Goal: Task Accomplishment & Management: Complete application form

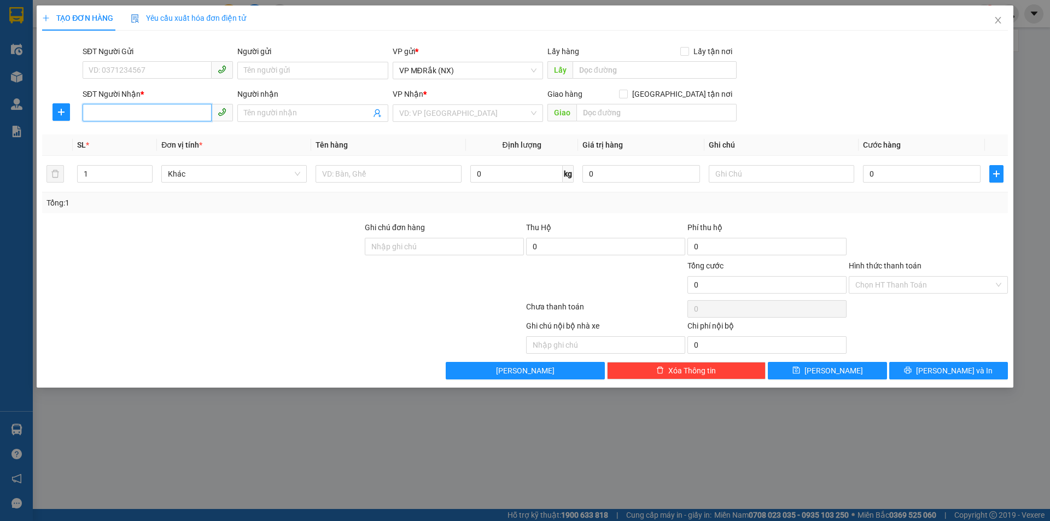
click at [150, 108] on input "SĐT Người Nhận *" at bounding box center [147, 112] width 129 height 17
type input "0382251881"
click at [142, 134] on div "0382251881" at bounding box center [157, 135] width 137 height 12
type input "50.000"
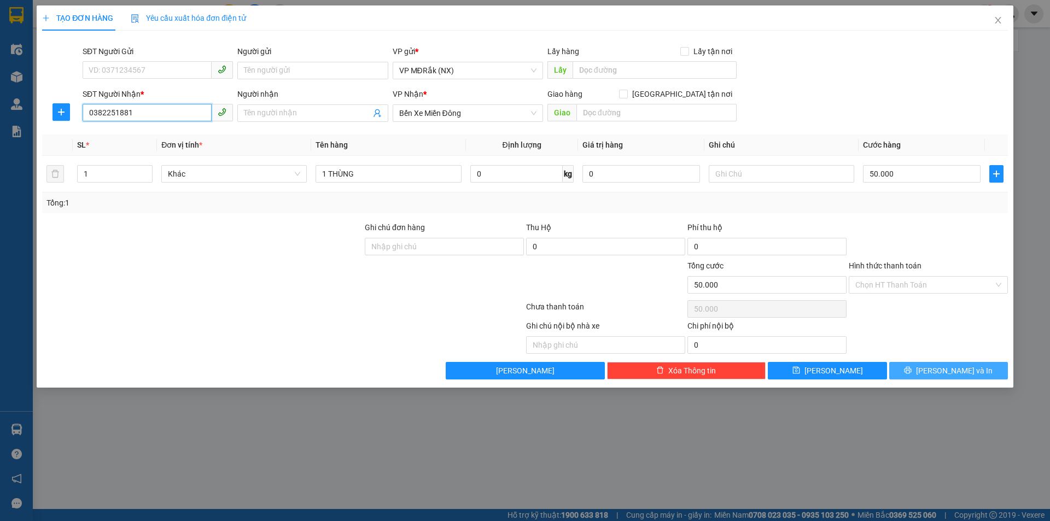
type input "0382251881"
drag, startPoint x: 923, startPoint y: 372, endPoint x: 883, endPoint y: 319, distance: 66.0
click at [922, 372] on button "[PERSON_NAME] và In" at bounding box center [948, 370] width 119 height 17
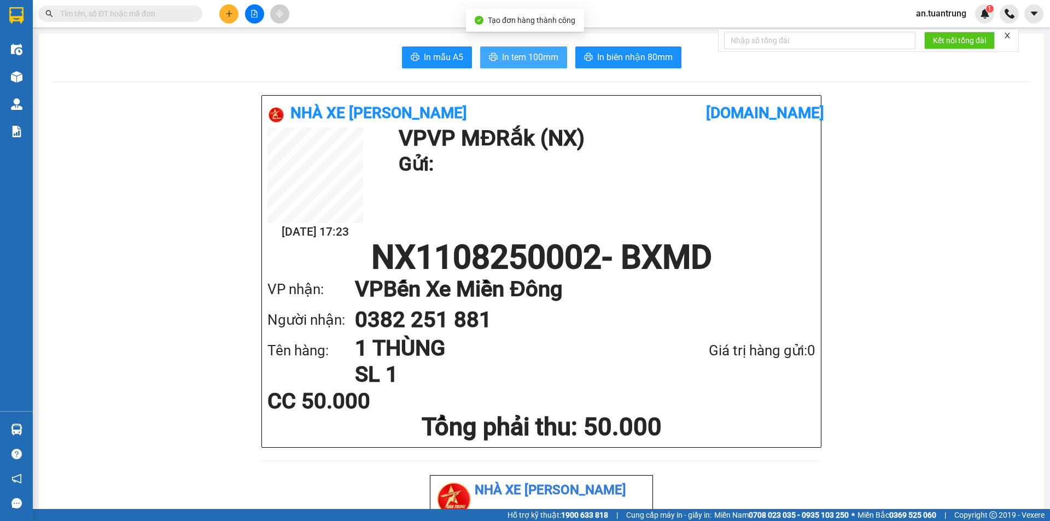
click at [508, 55] on span "In tem 100mm" at bounding box center [530, 57] width 56 height 14
click at [218, 17] on div at bounding box center [254, 13] width 82 height 19
click at [230, 19] on button at bounding box center [228, 13] width 19 height 19
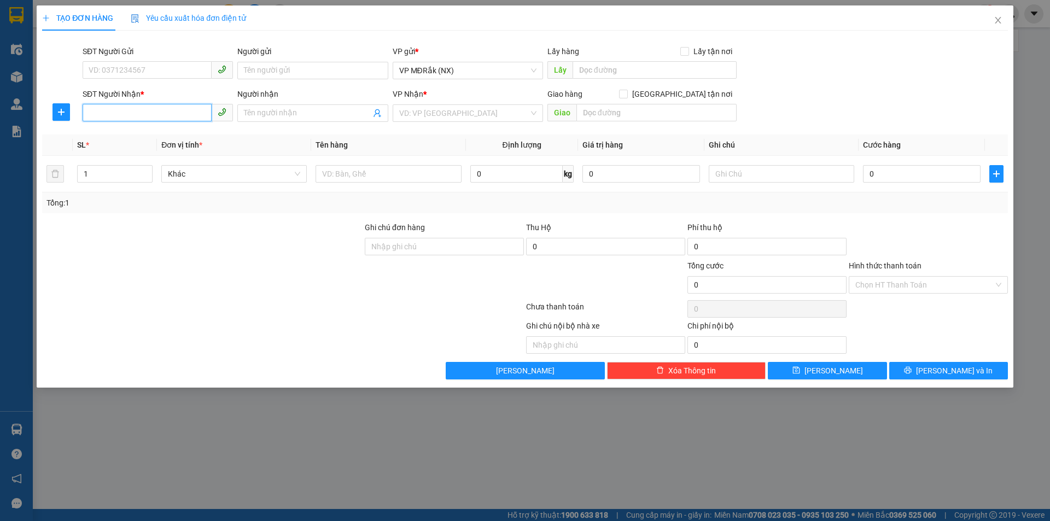
click at [157, 113] on input "SĐT Người Nhận *" at bounding box center [147, 112] width 129 height 17
click at [180, 118] on input "0902365131" at bounding box center [147, 112] width 129 height 17
type input "0902365131"
click at [528, 115] on input "search" at bounding box center [464, 113] width 130 height 16
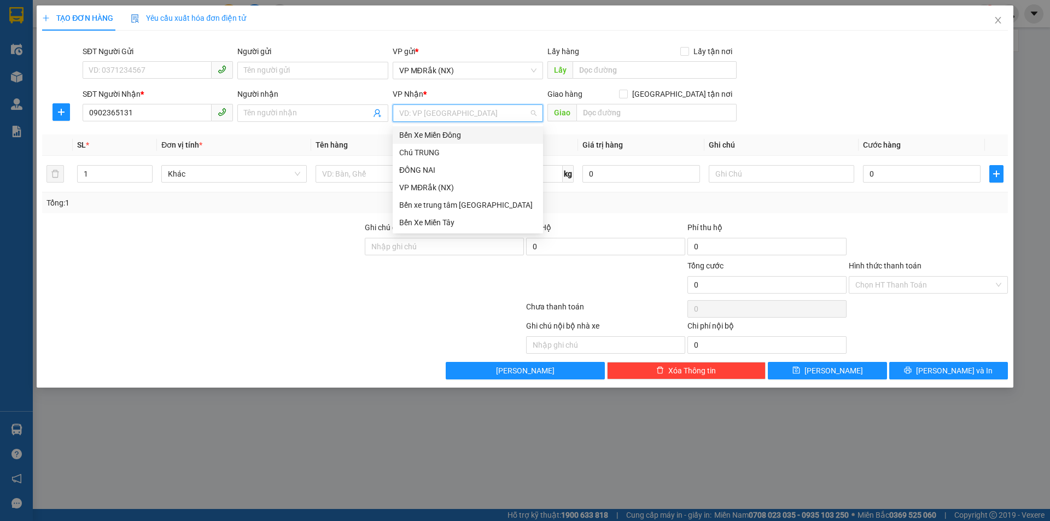
click at [474, 135] on div "Bến Xe Miền Đông" at bounding box center [467, 135] width 137 height 12
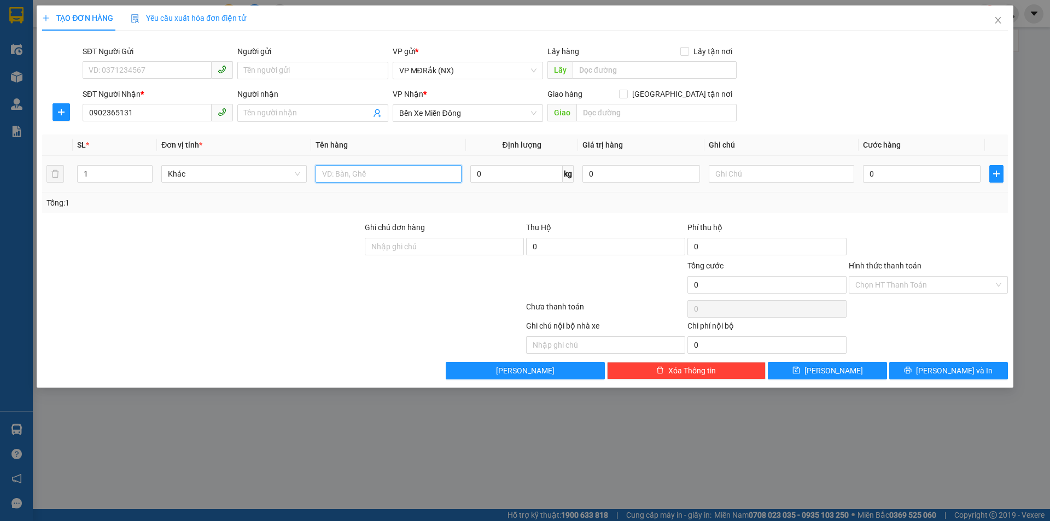
click at [362, 175] on input "text" at bounding box center [387, 173] width 145 height 17
type input "1 thùng"
click at [906, 175] on input "0" at bounding box center [922, 173] width 118 height 17
type input "5"
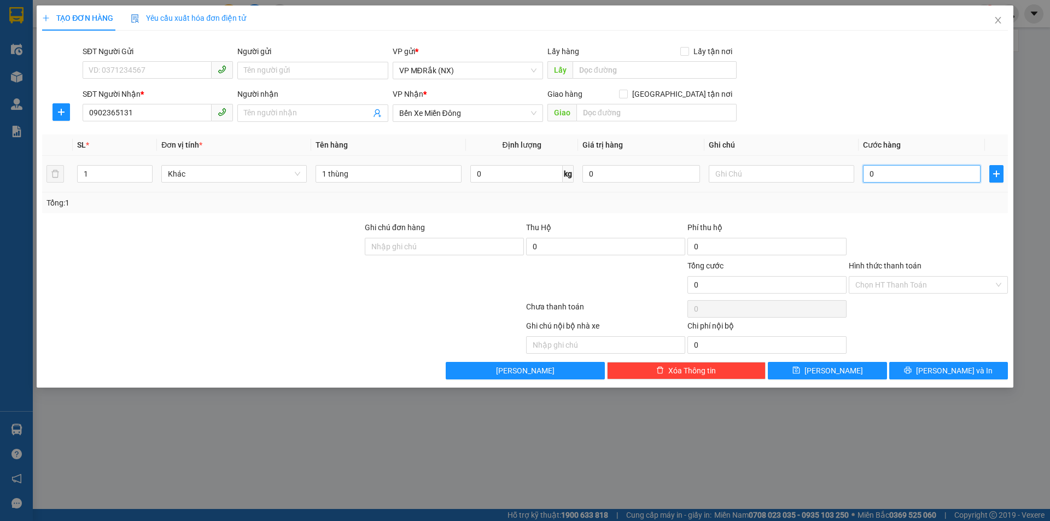
type input "5"
type input "50"
type input "500"
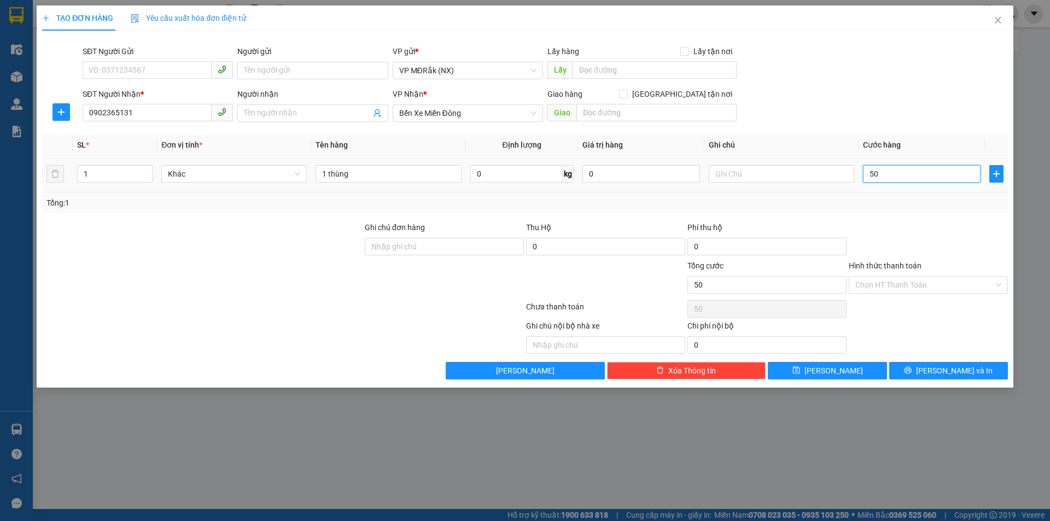
type input "500"
type input "5.000"
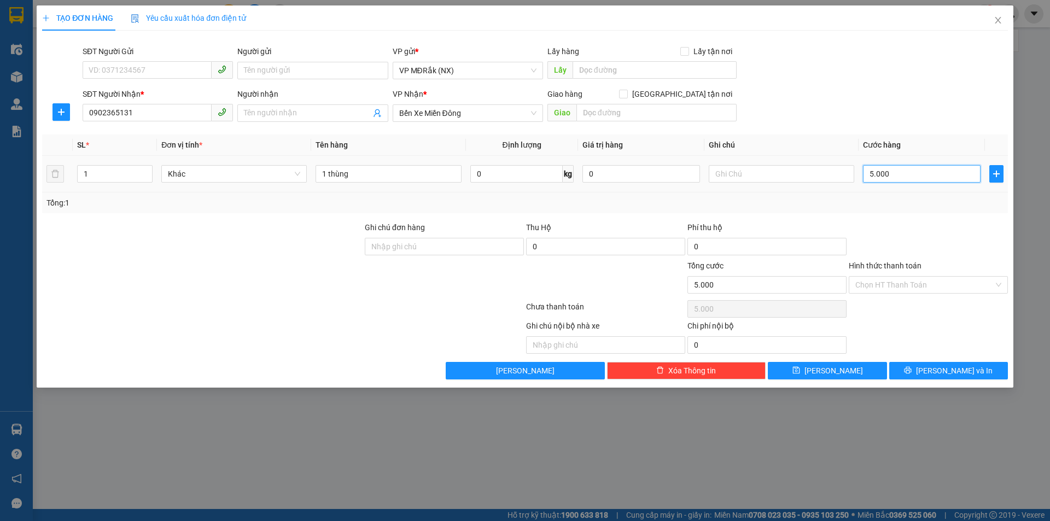
type input "50.000"
click at [892, 292] on input "Hình thức thanh toán" at bounding box center [924, 285] width 138 height 16
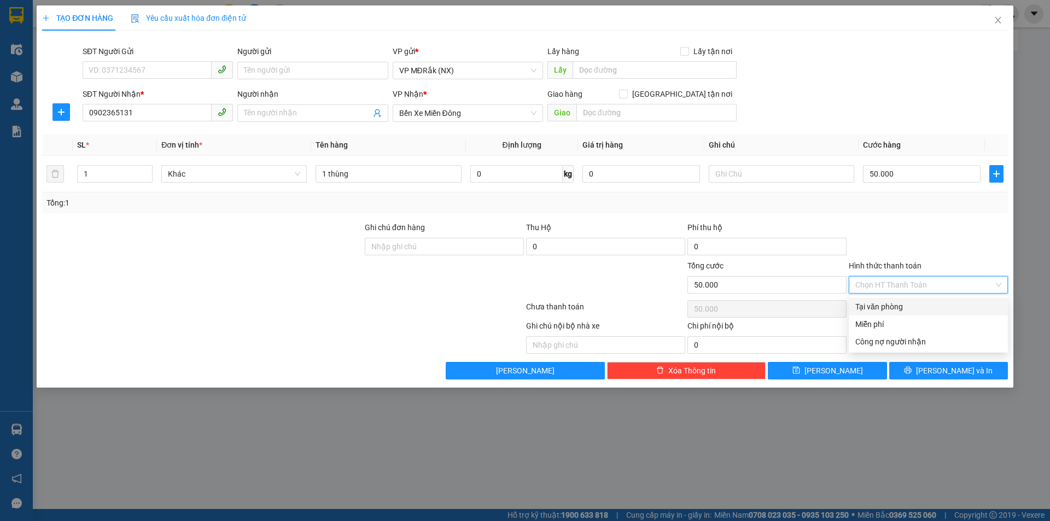
click at [887, 311] on div "Tại văn phòng" at bounding box center [928, 307] width 146 height 12
type input "0"
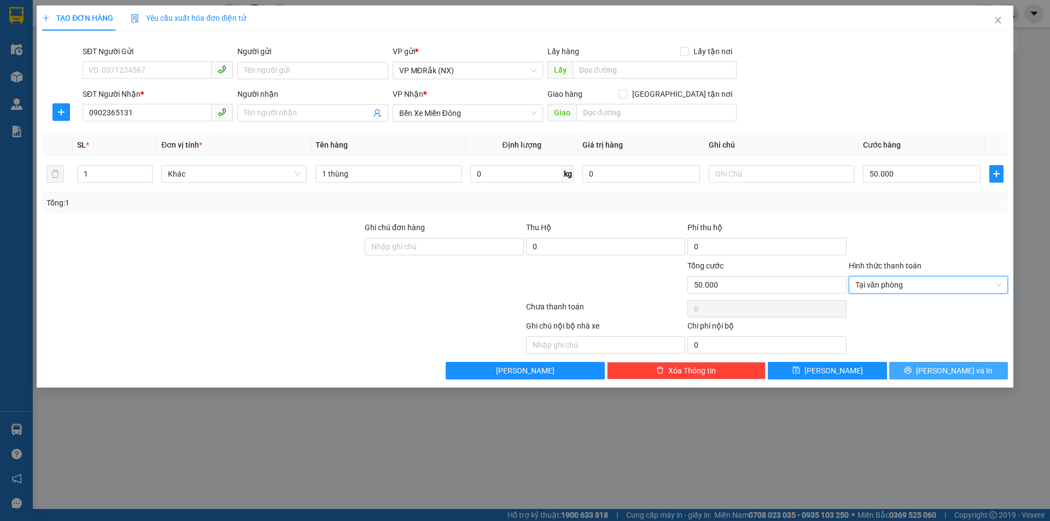
click at [923, 378] on button "[PERSON_NAME] và In" at bounding box center [948, 370] width 119 height 17
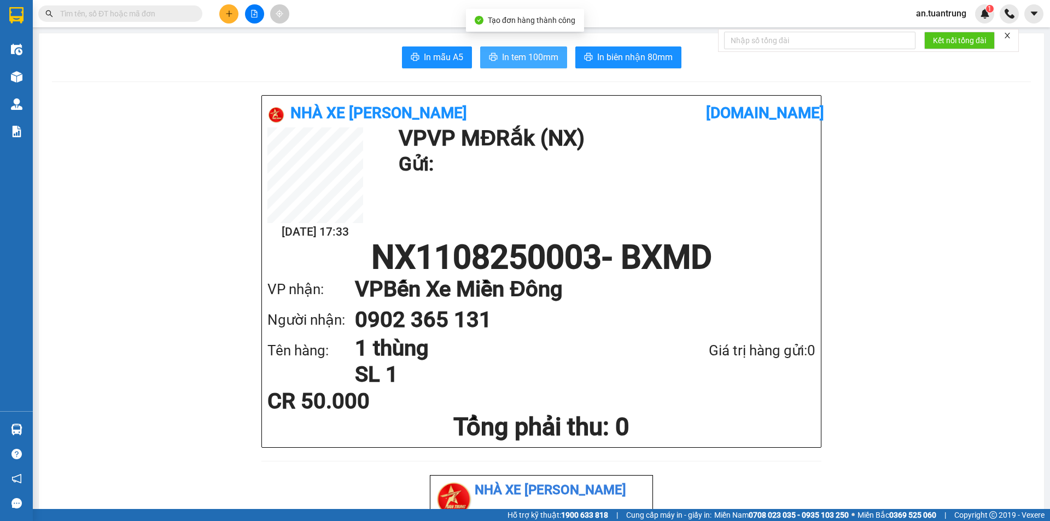
click at [502, 61] on span "In tem 100mm" at bounding box center [530, 57] width 56 height 14
click at [226, 13] on icon "plus" at bounding box center [229, 14] width 8 height 8
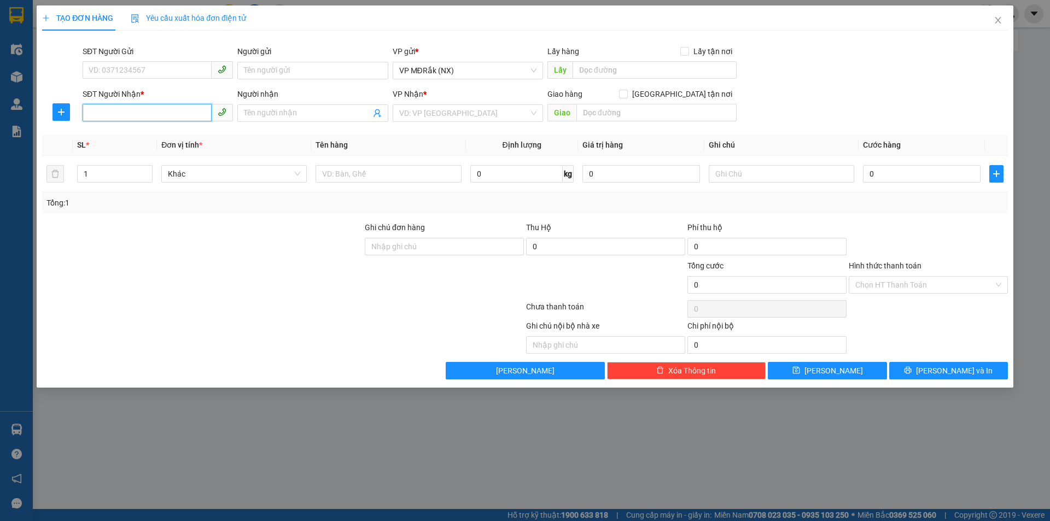
click at [128, 109] on input "SĐT Người Nhận *" at bounding box center [147, 112] width 129 height 17
click at [119, 112] on input "SĐT Người Nhận *" at bounding box center [147, 112] width 129 height 17
click at [106, 140] on div "0337362273" at bounding box center [157, 135] width 137 height 12
type input "0337362273"
type input "50.000"
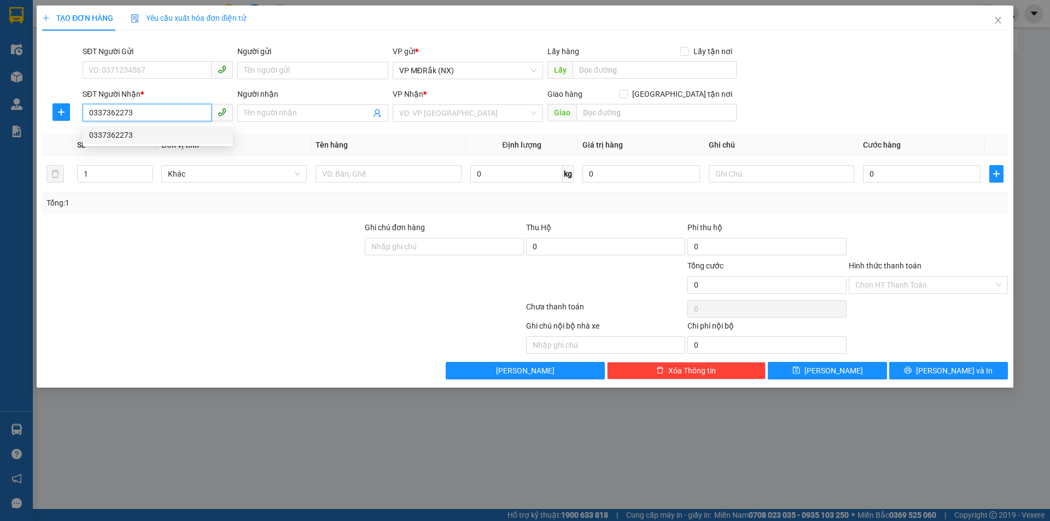
type input "50.000"
type input "0337362273"
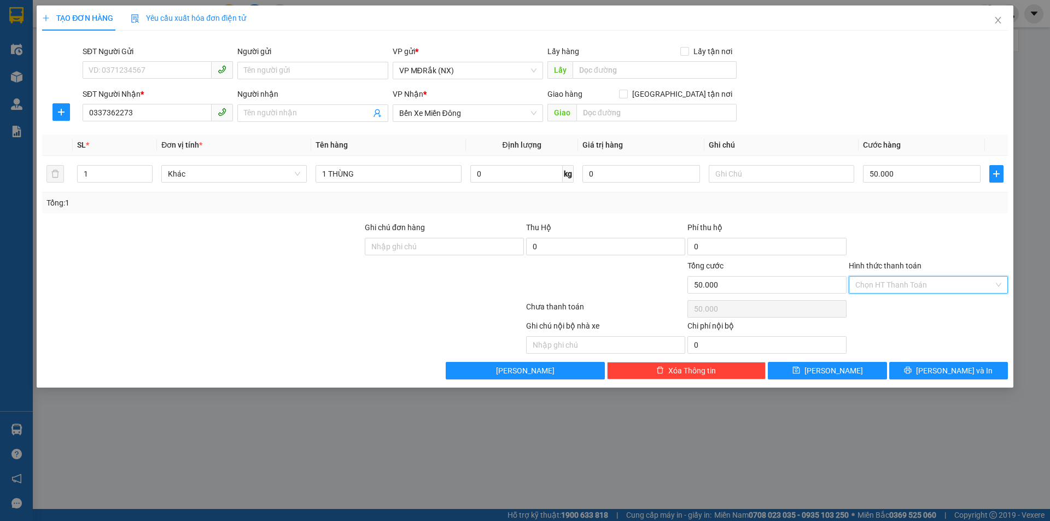
click at [900, 287] on input "Hình thức thanh toán" at bounding box center [924, 285] width 138 height 16
click at [894, 302] on div "Tại văn phòng" at bounding box center [928, 307] width 146 height 12
type input "0"
click at [921, 370] on button "[PERSON_NAME] và In" at bounding box center [948, 370] width 119 height 17
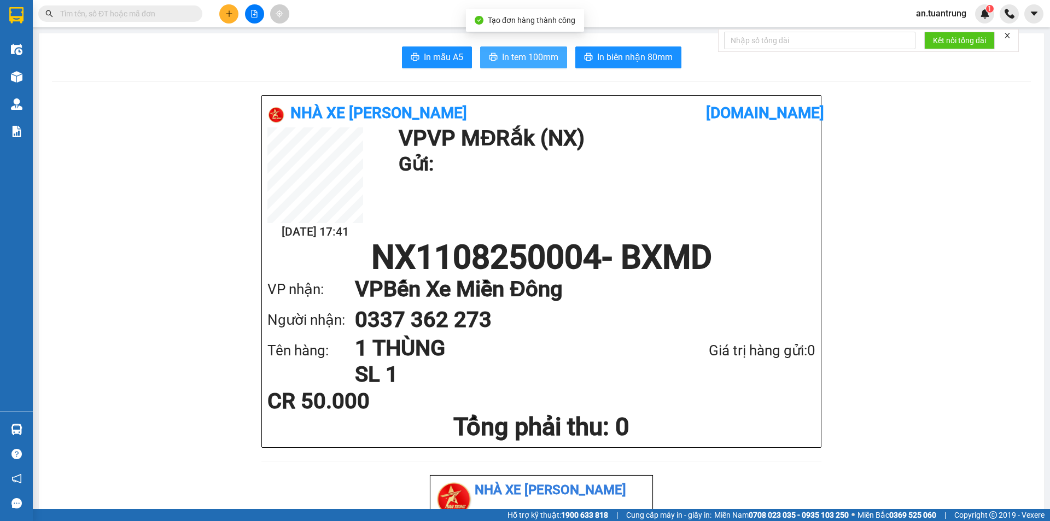
click at [541, 61] on span "In tem 100mm" at bounding box center [530, 57] width 56 height 14
click at [225, 14] on icon "plus" at bounding box center [229, 14] width 8 height 8
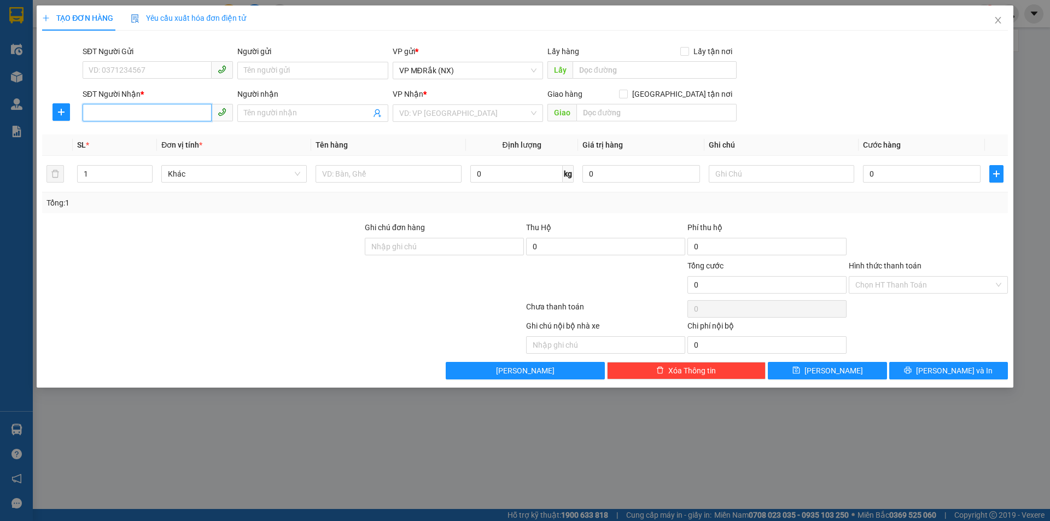
click at [186, 113] on input "SĐT Người Nhận *" at bounding box center [147, 112] width 129 height 17
click at [152, 131] on div "0582939554" at bounding box center [157, 135] width 137 height 12
type input "0582939554"
type input "100.000"
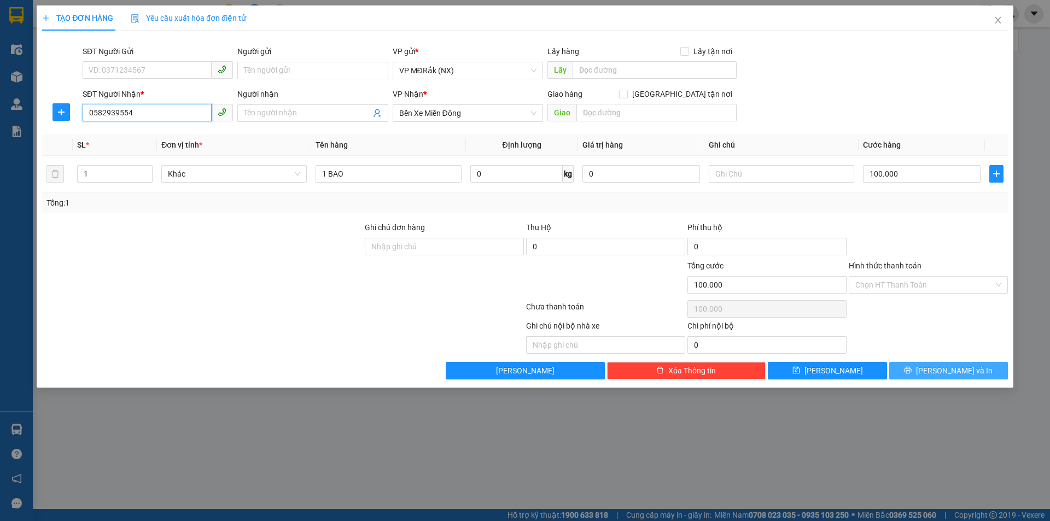
type input "0582939554"
click at [911, 379] on button "[PERSON_NAME] và In" at bounding box center [948, 370] width 119 height 17
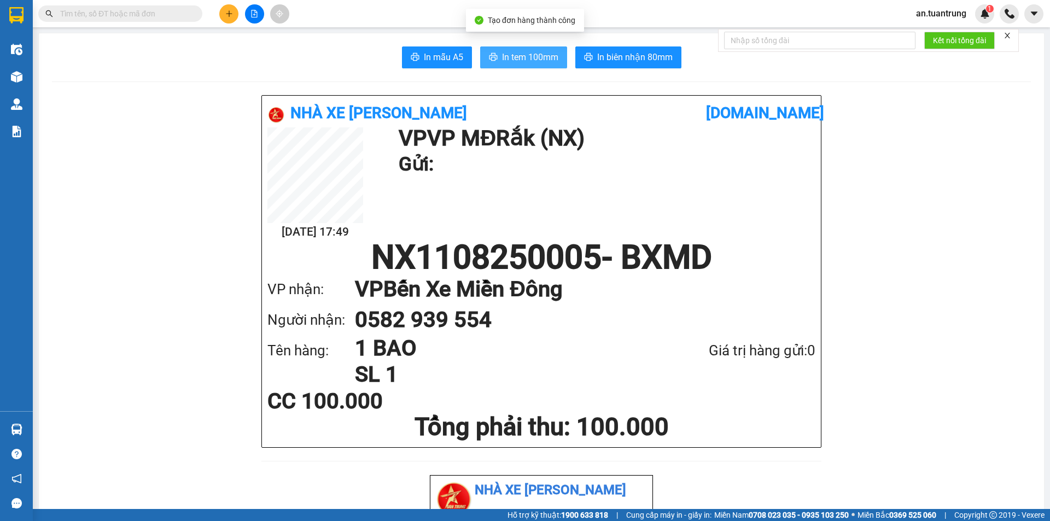
click at [547, 47] on button "In tem 100mm" at bounding box center [523, 57] width 87 height 22
click at [227, 21] on button at bounding box center [228, 13] width 19 height 19
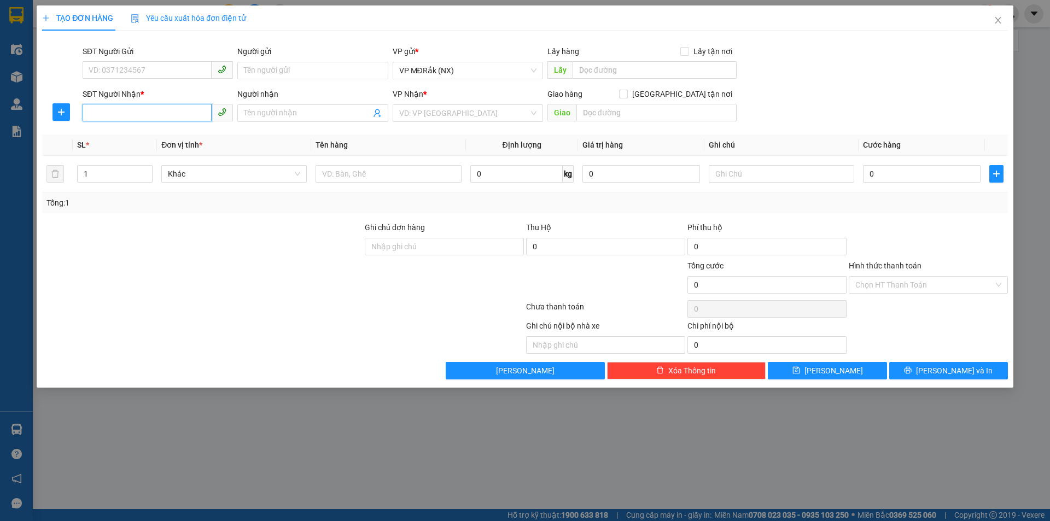
click at [159, 116] on input "SĐT Người Nhận *" at bounding box center [147, 112] width 129 height 17
type input "0385280248"
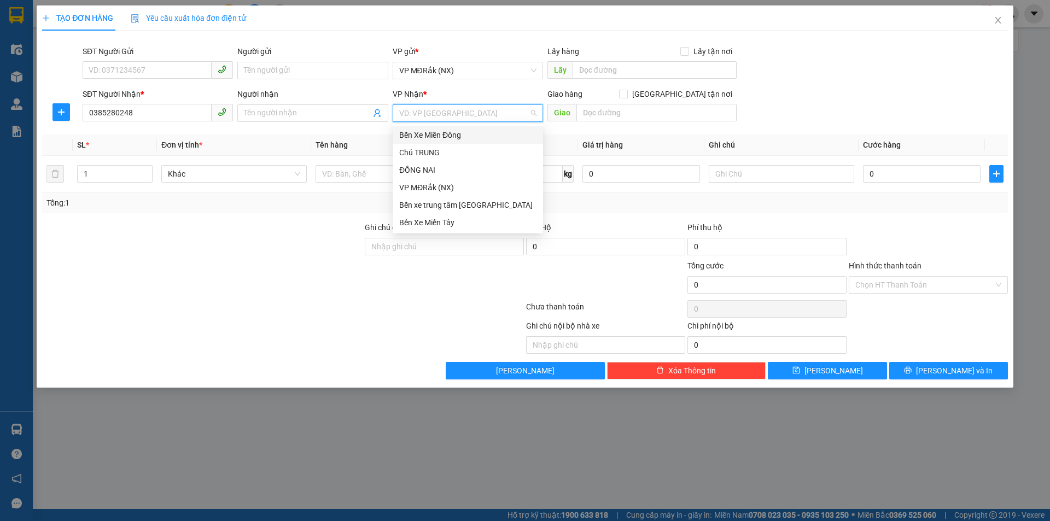
click at [466, 113] on input "search" at bounding box center [464, 113] width 130 height 16
click at [456, 131] on div "Bến Xe Miền Đông" at bounding box center [467, 135] width 137 height 12
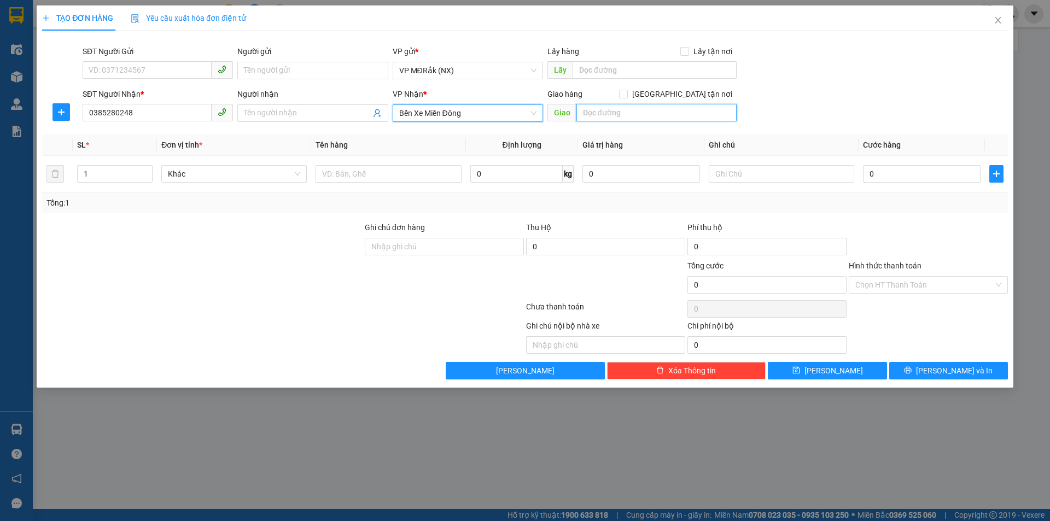
click at [606, 115] on input "text" at bounding box center [656, 112] width 160 height 17
type input "d"
type input "DAKNONG"
click at [395, 177] on input "text" at bounding box center [387, 173] width 145 height 17
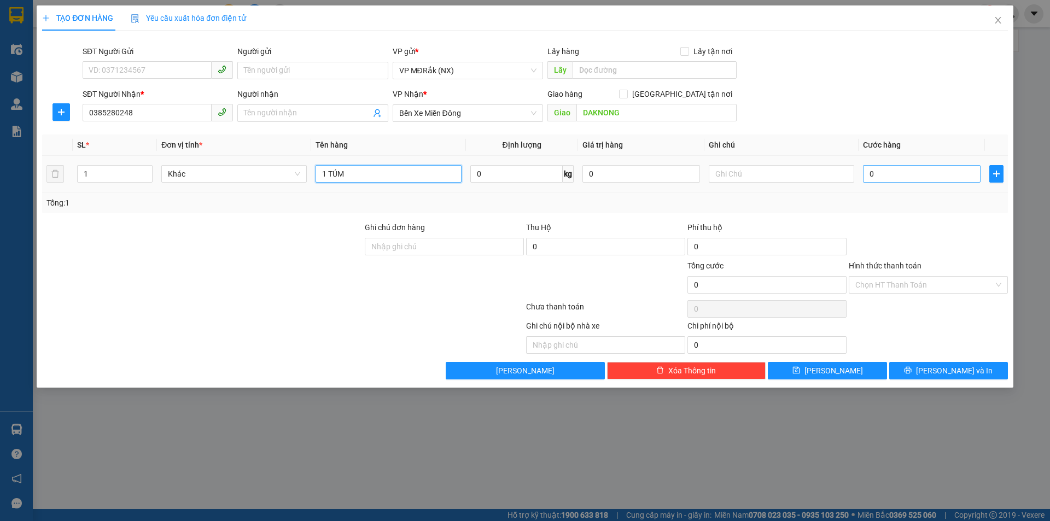
type input "1 TÚM"
click at [920, 171] on input "0" at bounding box center [922, 173] width 118 height 17
type input "5"
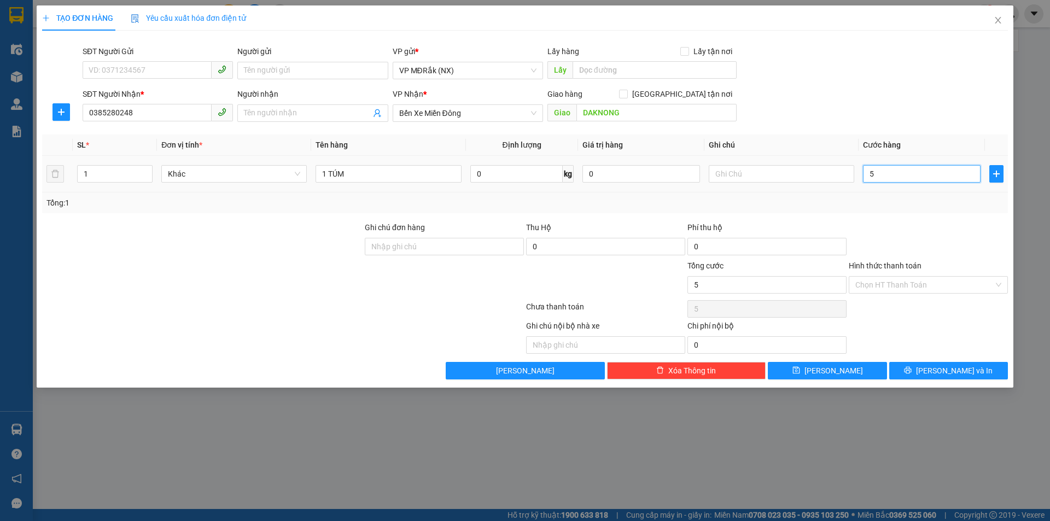
type input "50"
type input "500"
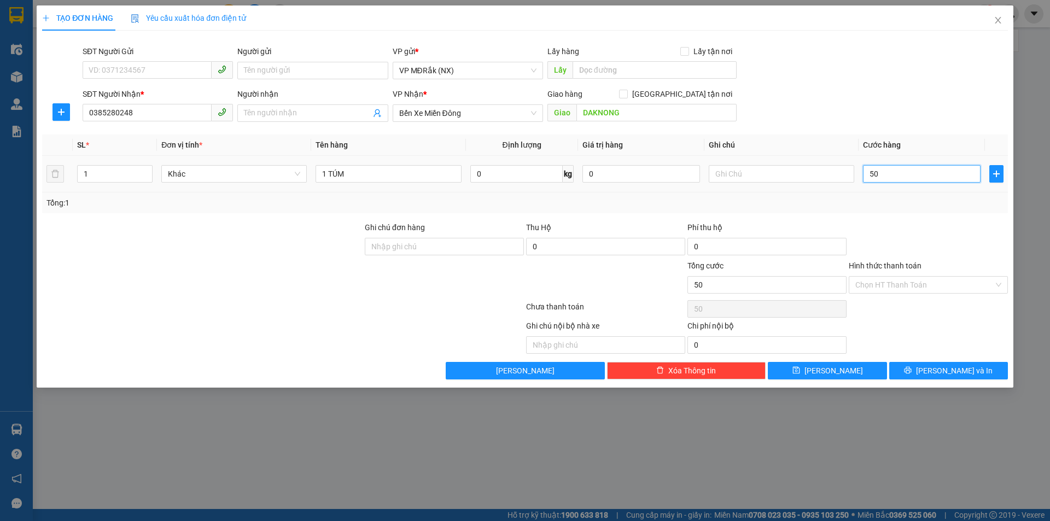
type input "500"
type input "5.000"
type input "50.000"
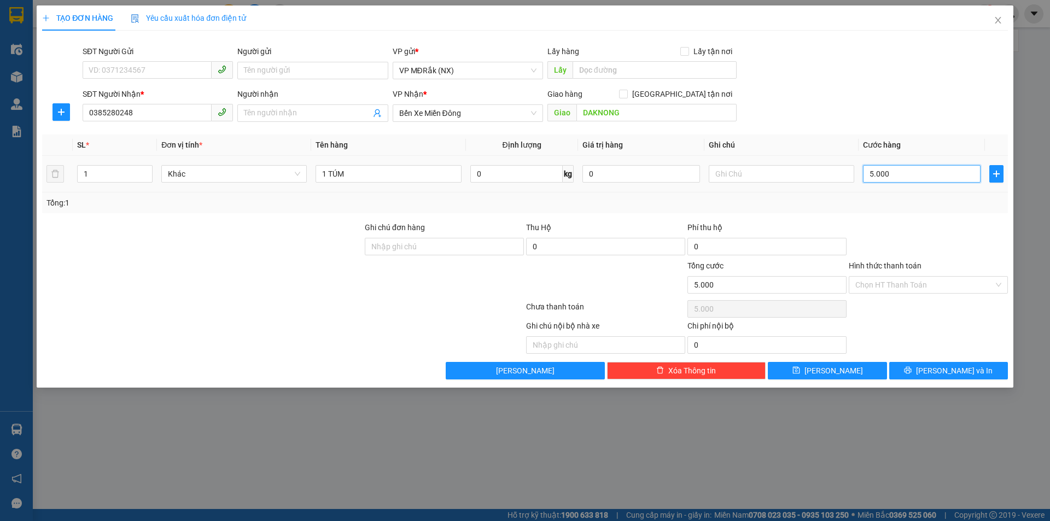
type input "50.000"
click at [922, 367] on button "[PERSON_NAME] và In" at bounding box center [948, 370] width 119 height 17
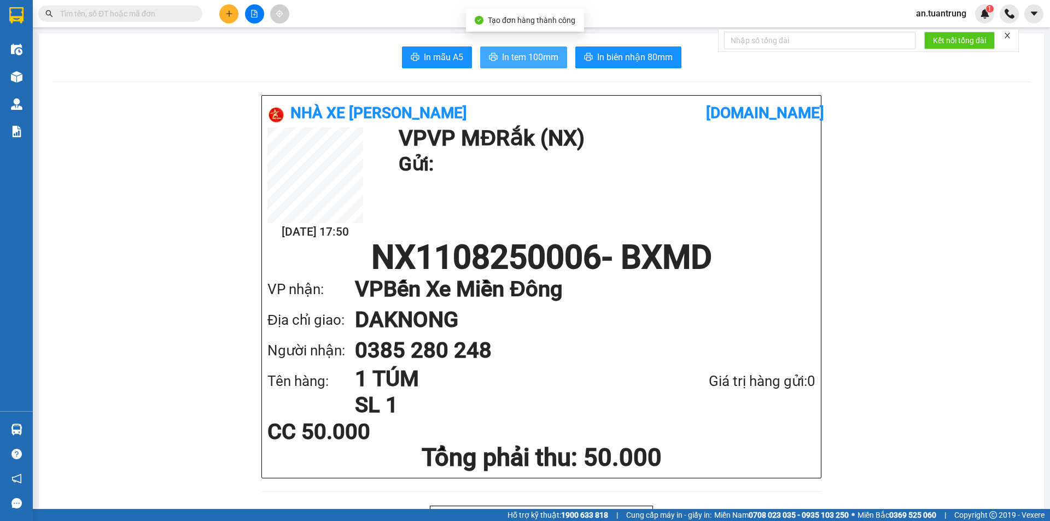
click at [510, 61] on span "In tem 100mm" at bounding box center [530, 57] width 56 height 14
click at [229, 15] on button at bounding box center [228, 13] width 19 height 19
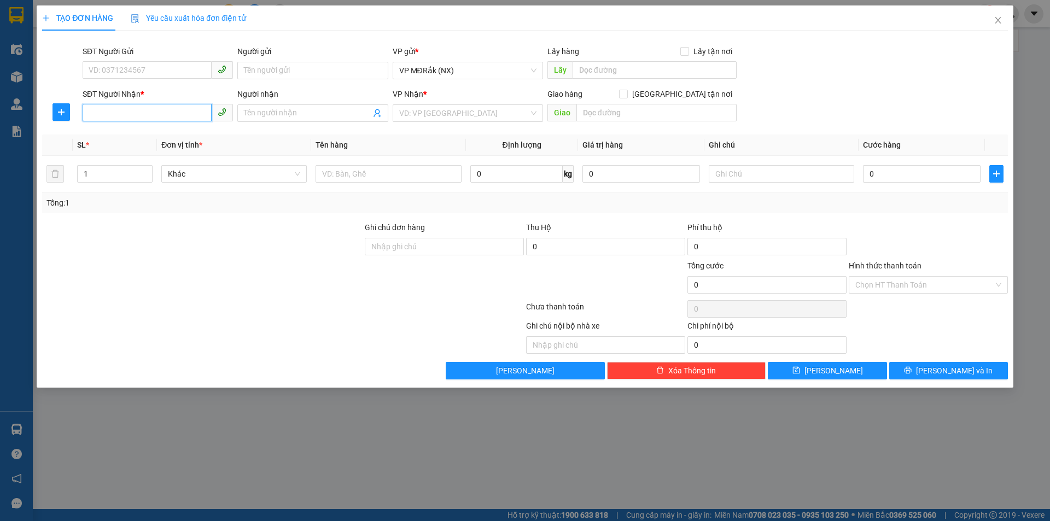
drag, startPoint x: 157, startPoint y: 117, endPoint x: 150, endPoint y: 109, distance: 10.9
click at [157, 117] on input "SĐT Người Nhận *" at bounding box center [147, 112] width 129 height 17
click at [149, 137] on div "0935422301" at bounding box center [157, 135] width 137 height 12
type input "0935422301"
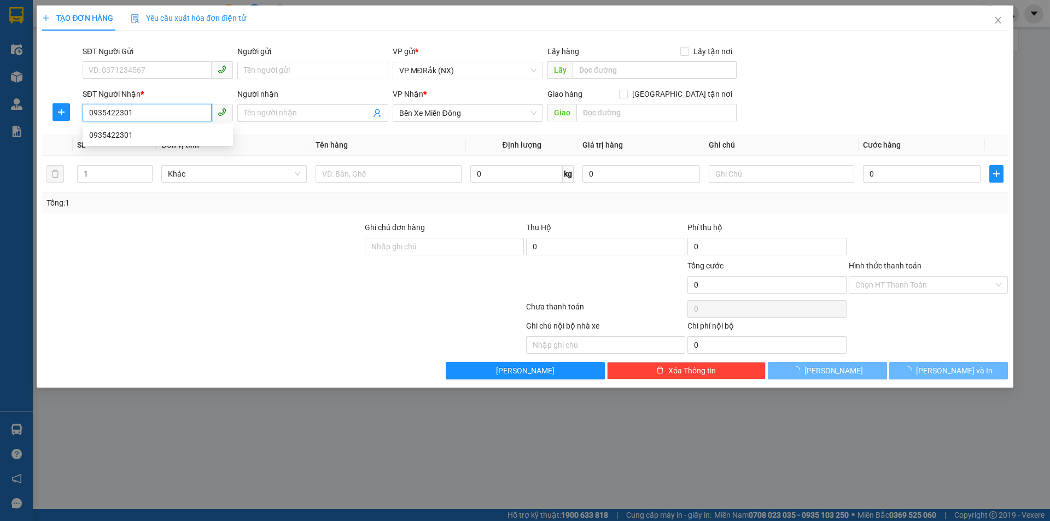
type input "100.000"
type input "0935422301"
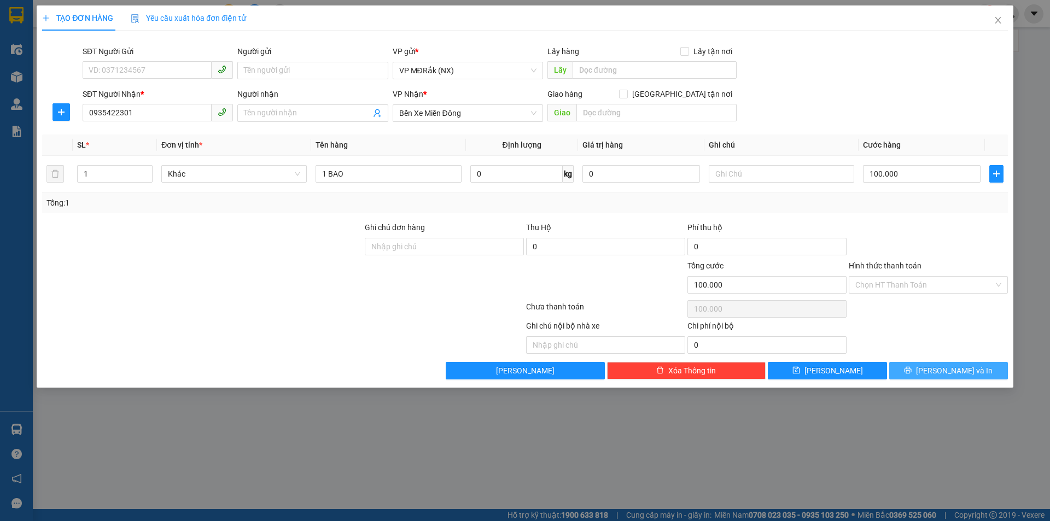
click at [908, 370] on button "[PERSON_NAME] và In" at bounding box center [948, 370] width 119 height 17
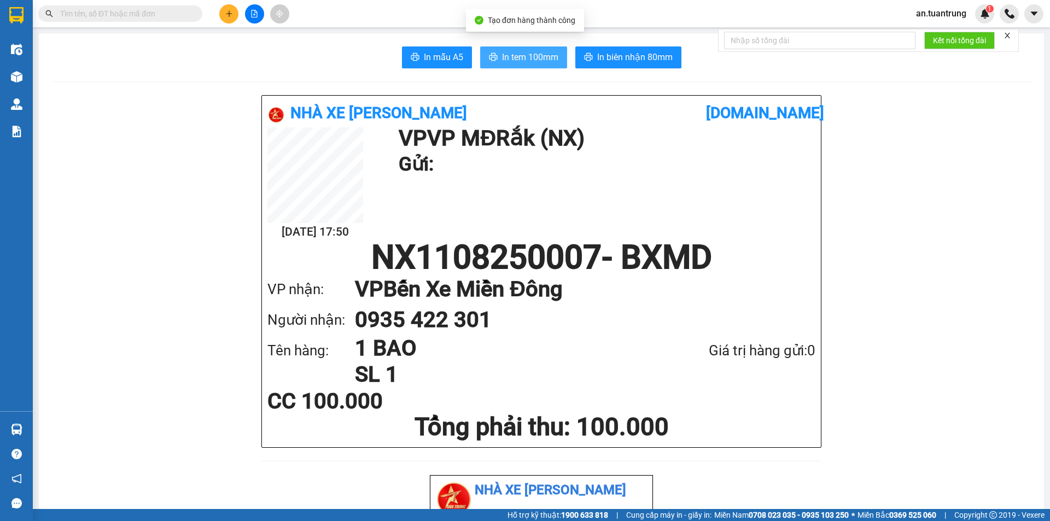
click at [510, 61] on span "In tem 100mm" at bounding box center [530, 57] width 56 height 14
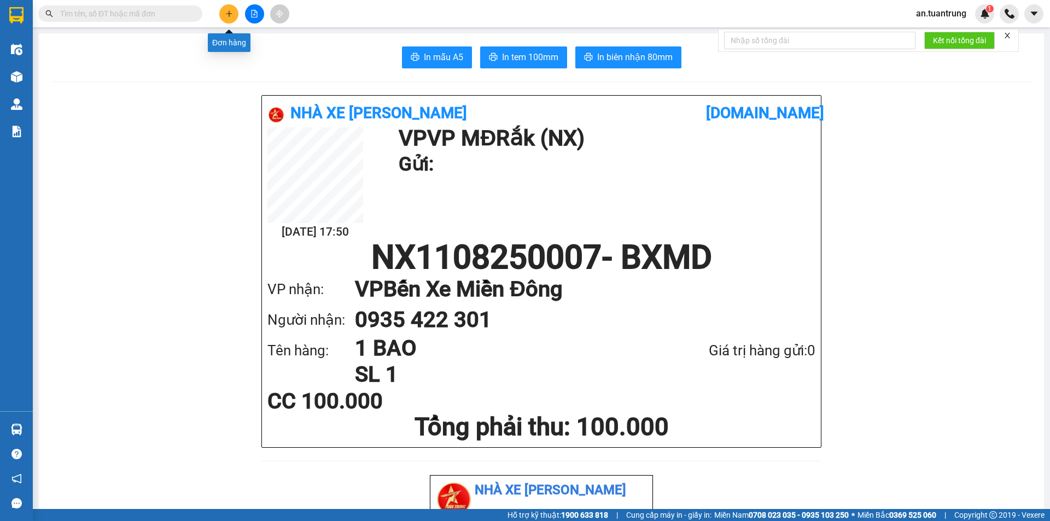
click at [222, 13] on button at bounding box center [228, 13] width 19 height 19
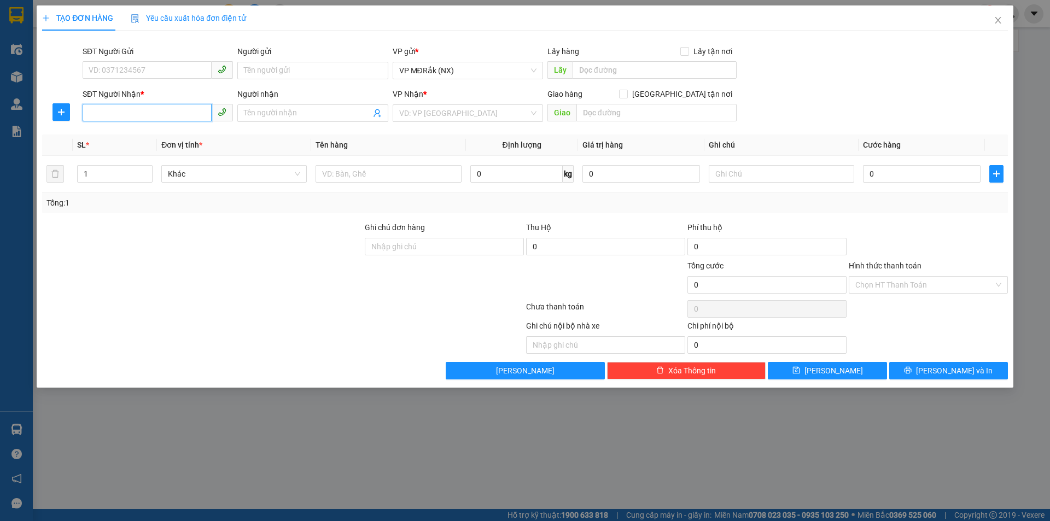
click at [167, 109] on input "SĐT Người Nhận *" at bounding box center [147, 112] width 129 height 17
click at [153, 138] on div "0904332247" at bounding box center [157, 135] width 137 height 12
type input "0904332247"
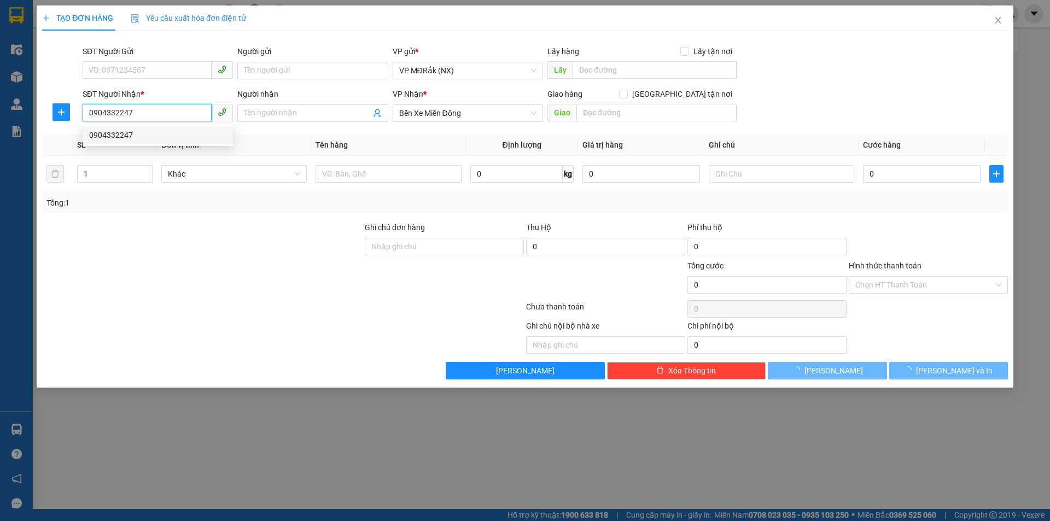
type input "300.000"
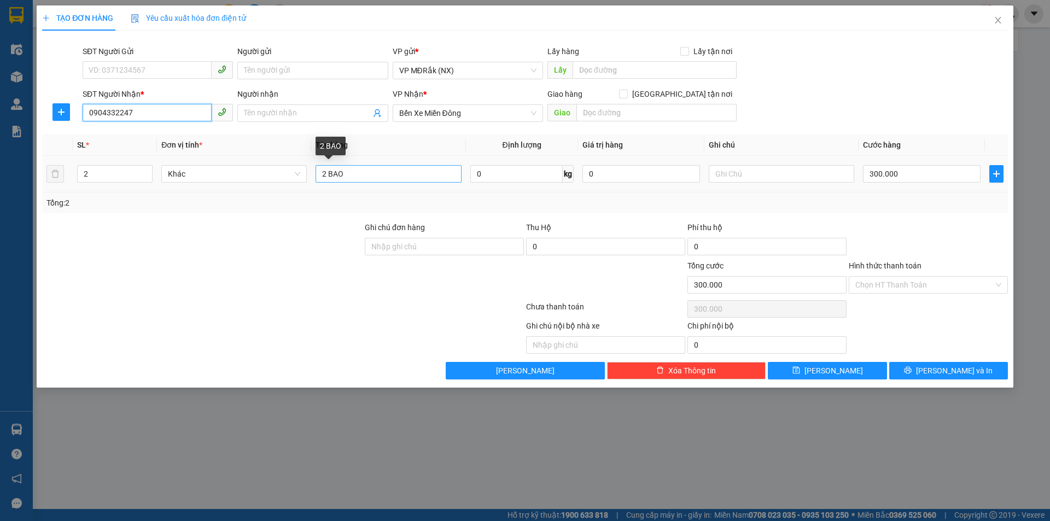
type input "0904332247"
drag, startPoint x: 330, startPoint y: 173, endPoint x: 308, endPoint y: 173, distance: 21.9
click at [310, 173] on tr "2 Khác 2 BAO 0 kg 0 300.000" at bounding box center [524, 174] width 965 height 37
type input "1 BAO"
click at [89, 172] on input "2" at bounding box center [115, 174] width 74 height 16
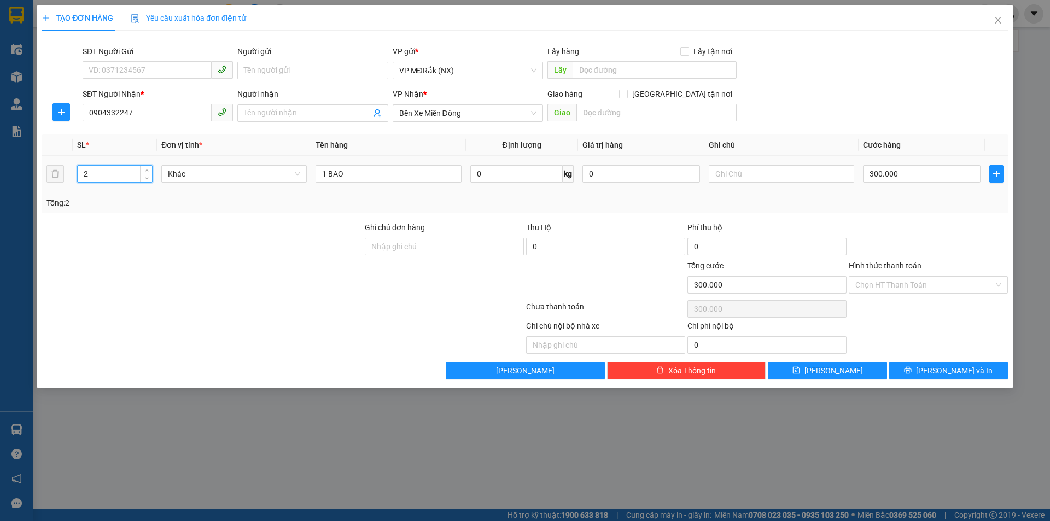
click at [89, 172] on input "2" at bounding box center [115, 174] width 74 height 16
type input "1"
click at [916, 179] on input "300.000" at bounding box center [922, 173] width 118 height 17
type input "1"
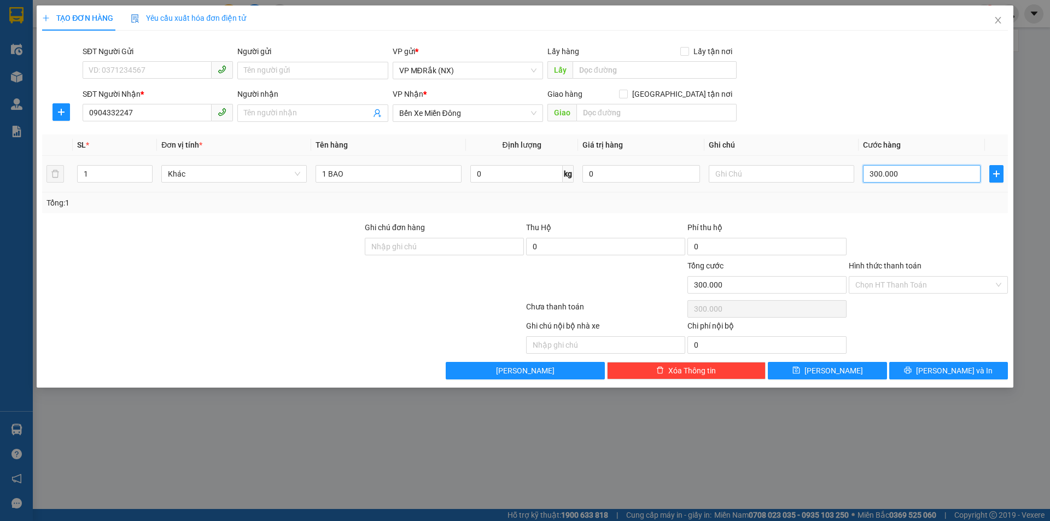
type input "1"
type input "10"
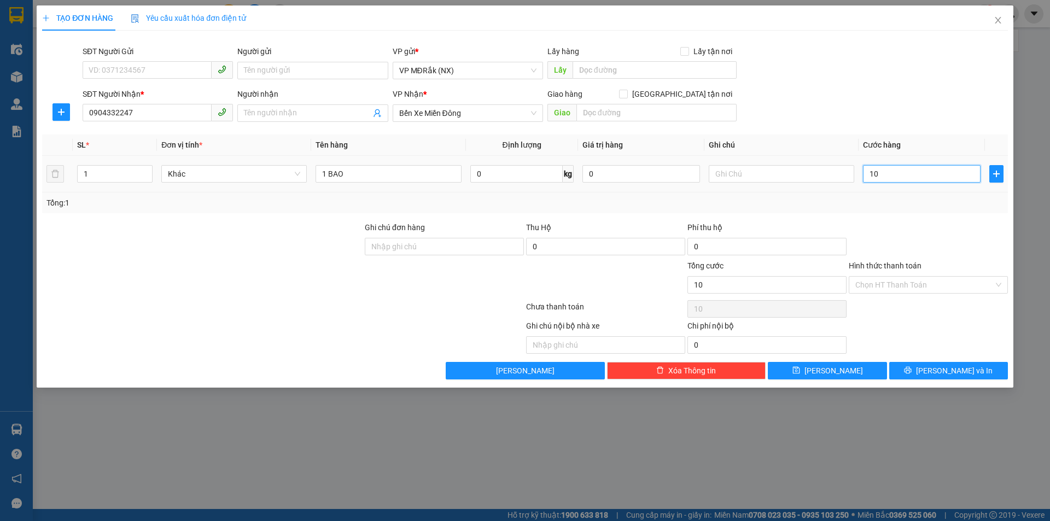
type input "100"
type input "1.000"
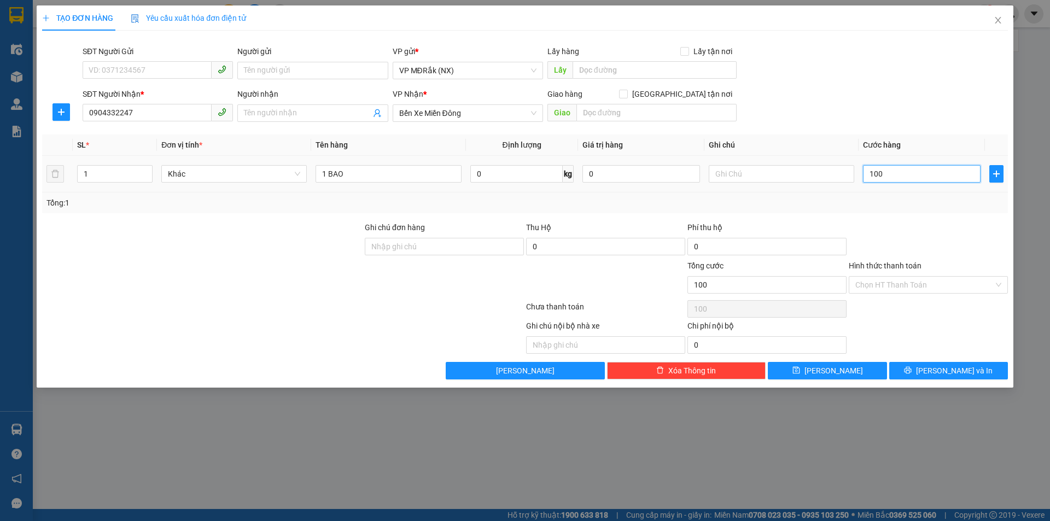
type input "1.000"
type input "10.000"
type input "100.000"
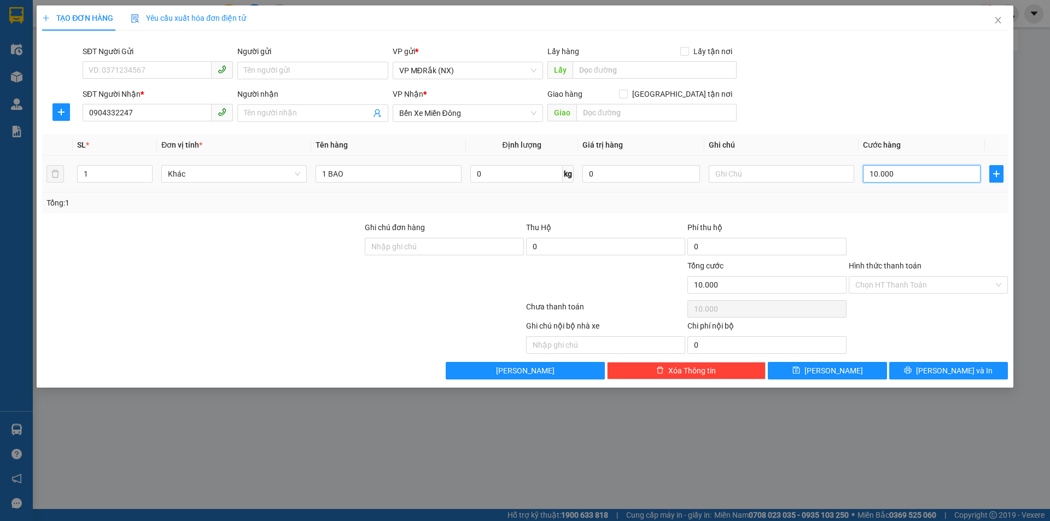
type input "100.000"
drag, startPoint x: 934, startPoint y: 380, endPoint x: 936, endPoint y: 366, distance: 14.4
click at [935, 380] on div "TẠO ĐƠN HÀNG Yêu cầu xuất hóa đơn điện tử Transit Pickup Surcharge Ids Transit …" at bounding box center [525, 196] width 976 height 382
drag, startPoint x: 938, startPoint y: 372, endPoint x: 932, endPoint y: 365, distance: 9.3
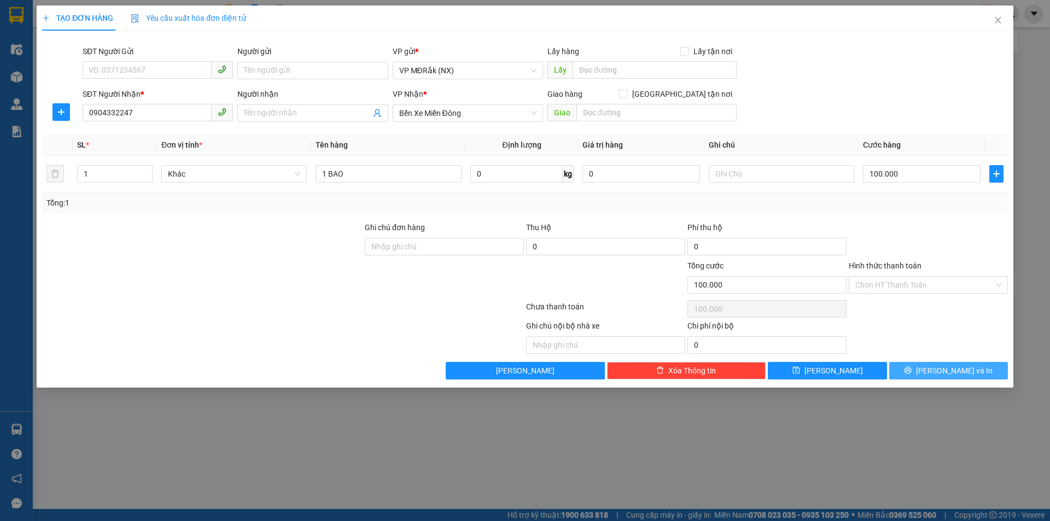
click at [938, 371] on button "[PERSON_NAME] và In" at bounding box center [948, 370] width 119 height 17
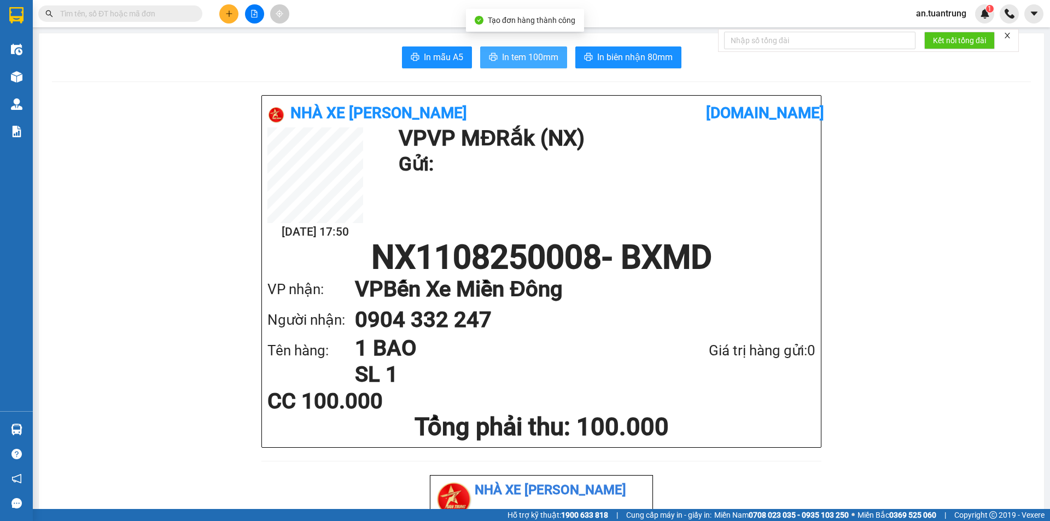
click at [536, 57] on span "In tem 100mm" at bounding box center [530, 57] width 56 height 14
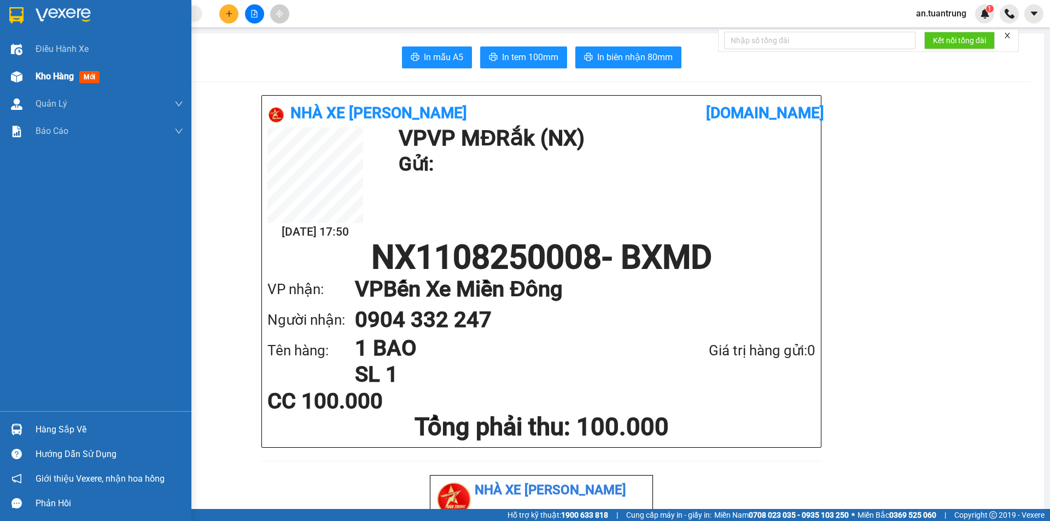
click at [51, 79] on span "Kho hàng" at bounding box center [55, 76] width 38 height 10
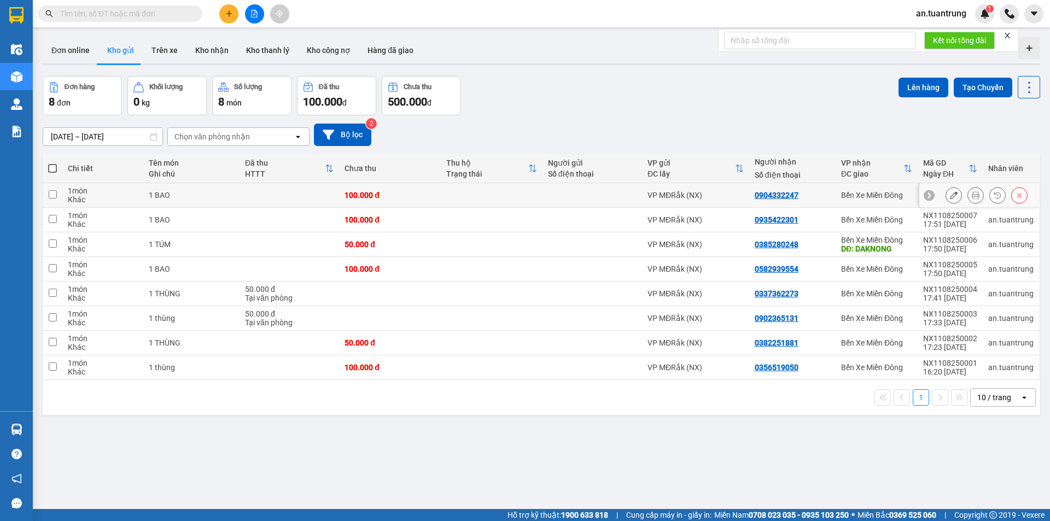
click at [835, 196] on td "Bến Xe Miền Đông" at bounding box center [876, 195] width 82 height 25
checkbox input "true"
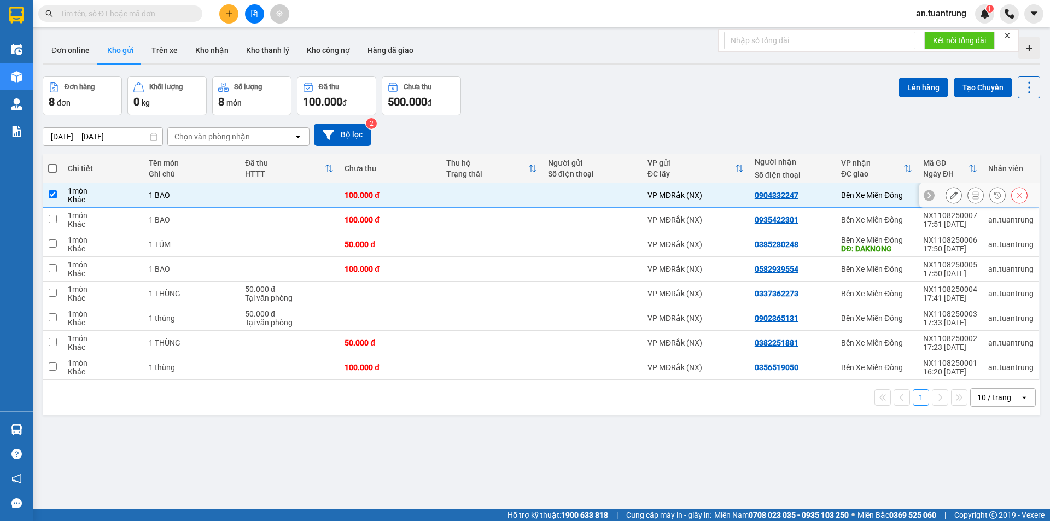
click at [828, 230] on td "0935422301" at bounding box center [792, 220] width 86 height 25
checkbox input "true"
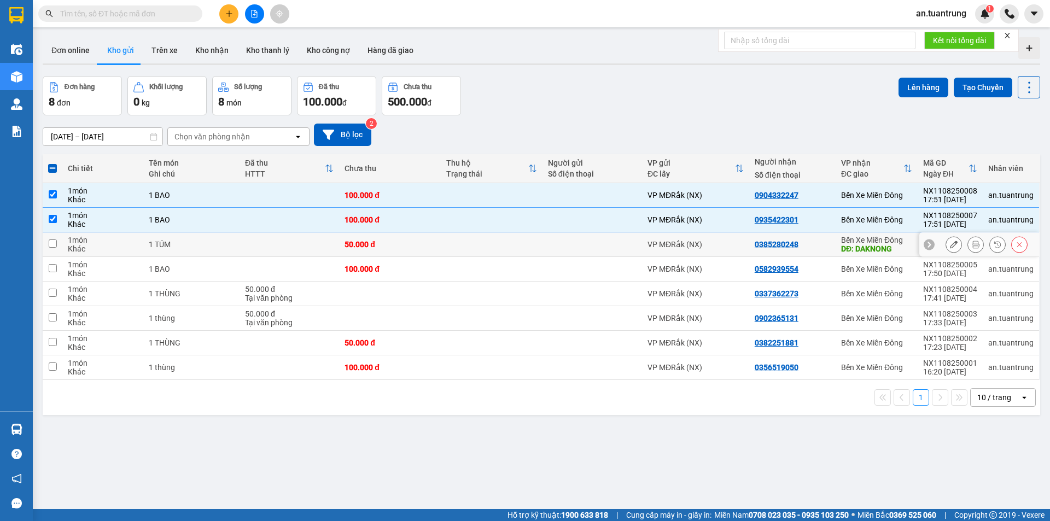
drag, startPoint x: 826, startPoint y: 244, endPoint x: 822, endPoint y: 261, distance: 17.4
click at [826, 244] on div "0385280248" at bounding box center [791, 244] width 75 height 9
checkbox input "true"
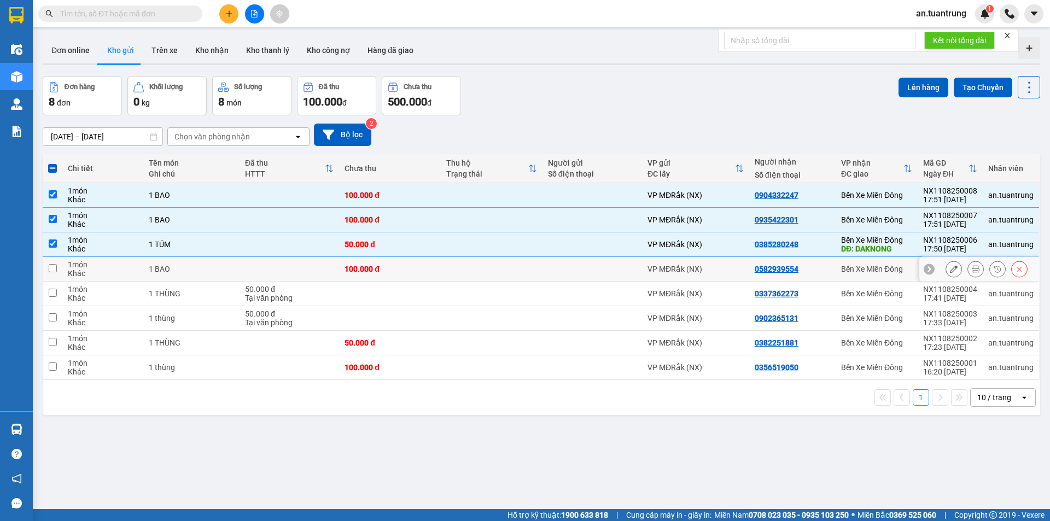
click at [822, 265] on div "0582939554" at bounding box center [791, 269] width 75 height 9
checkbox input "true"
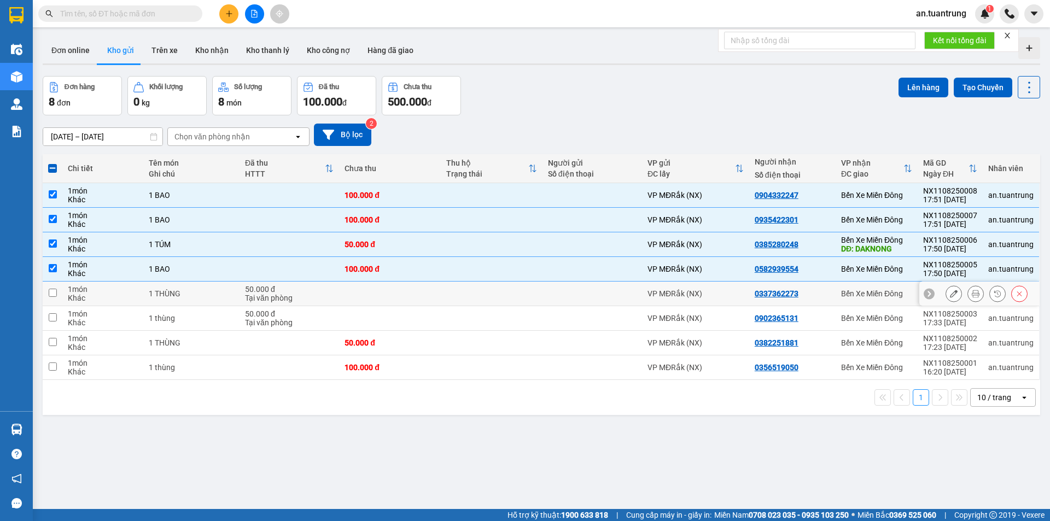
click at [821, 303] on td "0337362273" at bounding box center [792, 294] width 86 height 25
checkbox input "true"
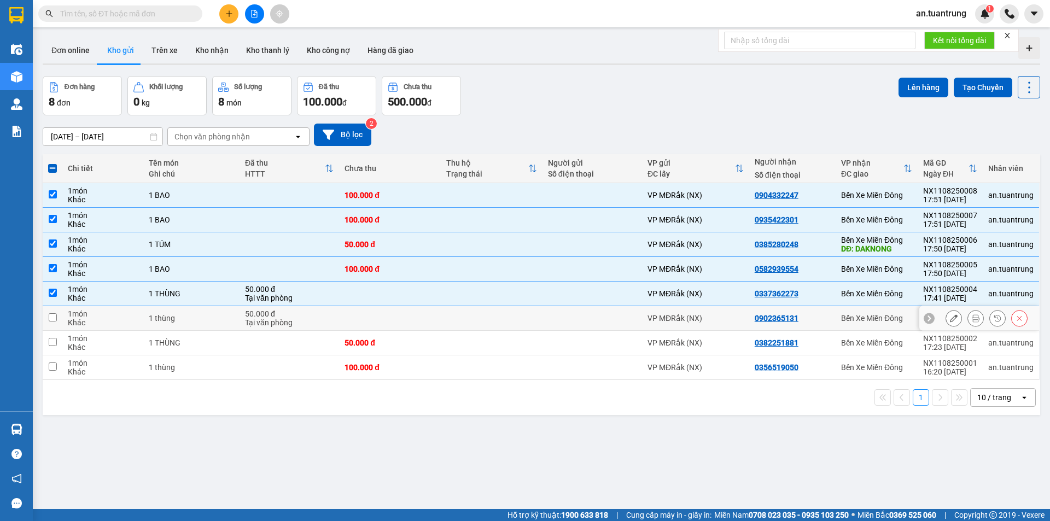
click at [821, 325] on td "0902365131" at bounding box center [792, 318] width 86 height 25
checkbox input "true"
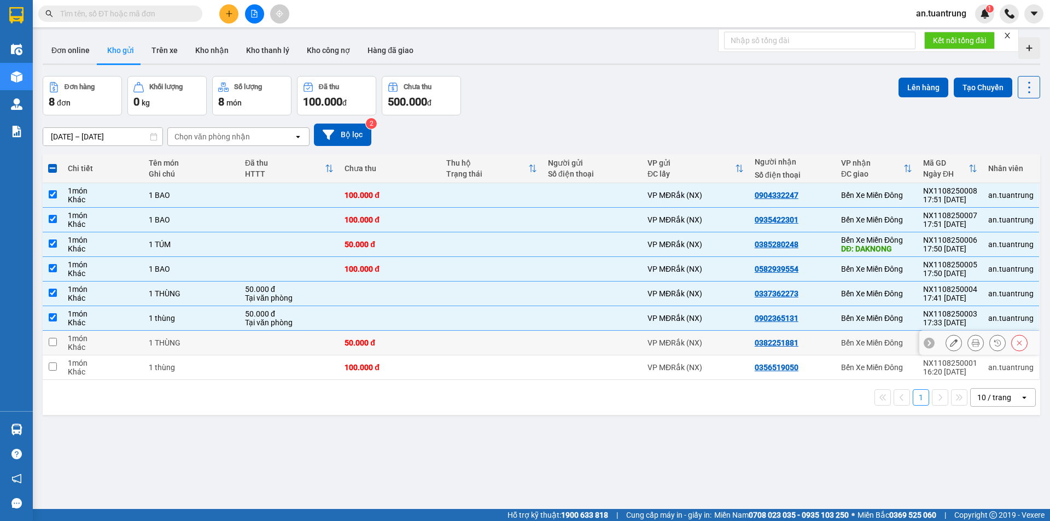
drag, startPoint x: 820, startPoint y: 346, endPoint x: 821, endPoint y: 361, distance: 15.3
click at [820, 346] on div "0382251881" at bounding box center [791, 342] width 75 height 9
checkbox input "true"
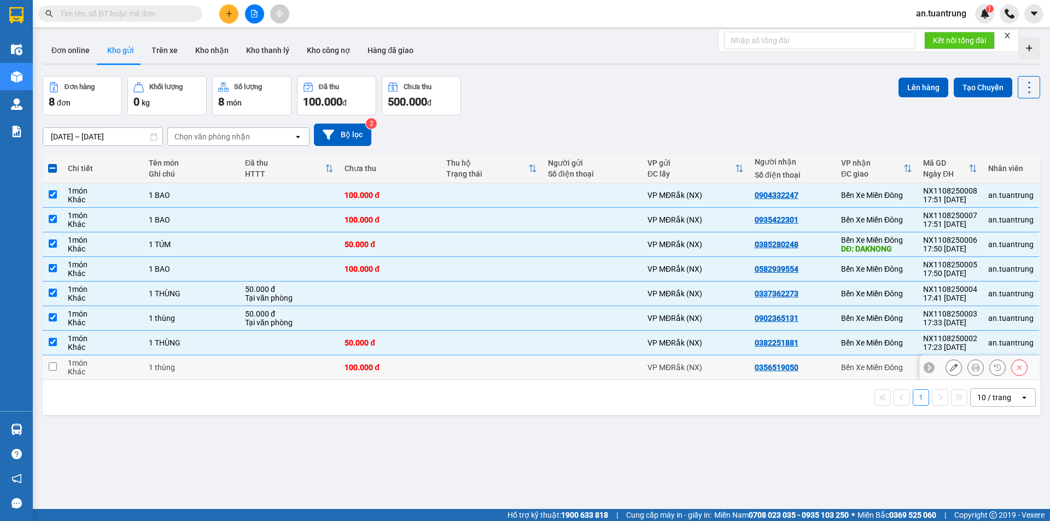
click at [821, 370] on div "0356519050" at bounding box center [791, 367] width 75 height 9
checkbox input "true"
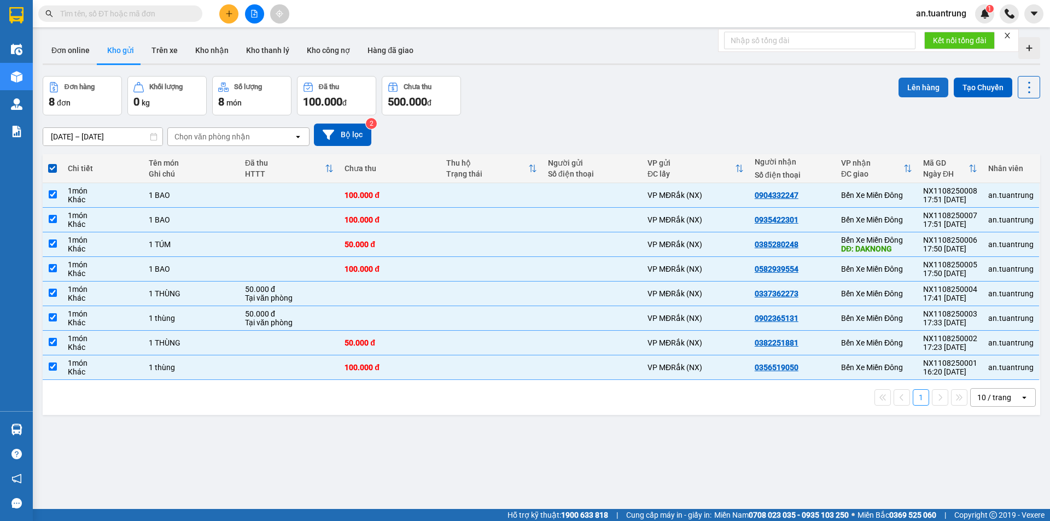
click at [915, 91] on button "Lên hàng" at bounding box center [923, 88] width 50 height 20
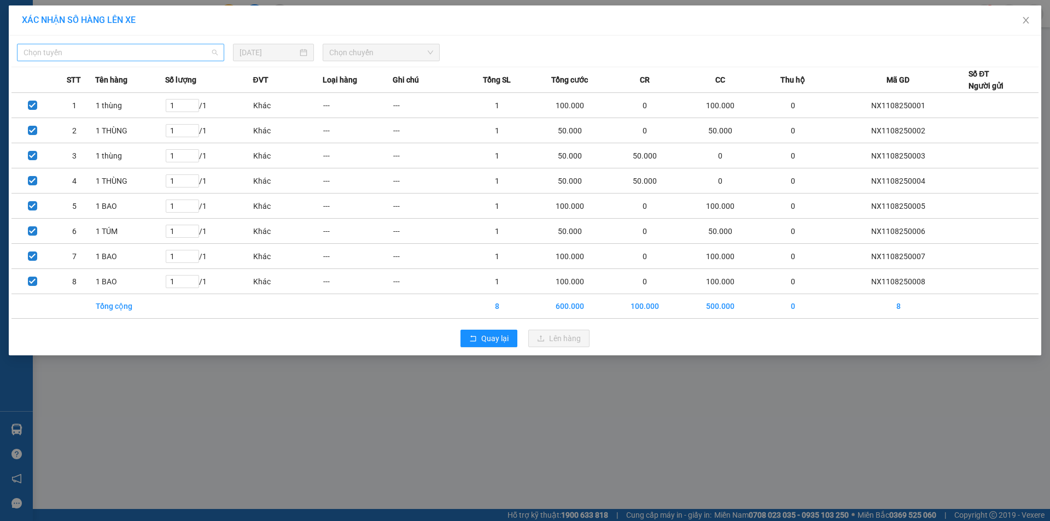
click at [128, 52] on span "Chọn tuyến" at bounding box center [121, 52] width 194 height 16
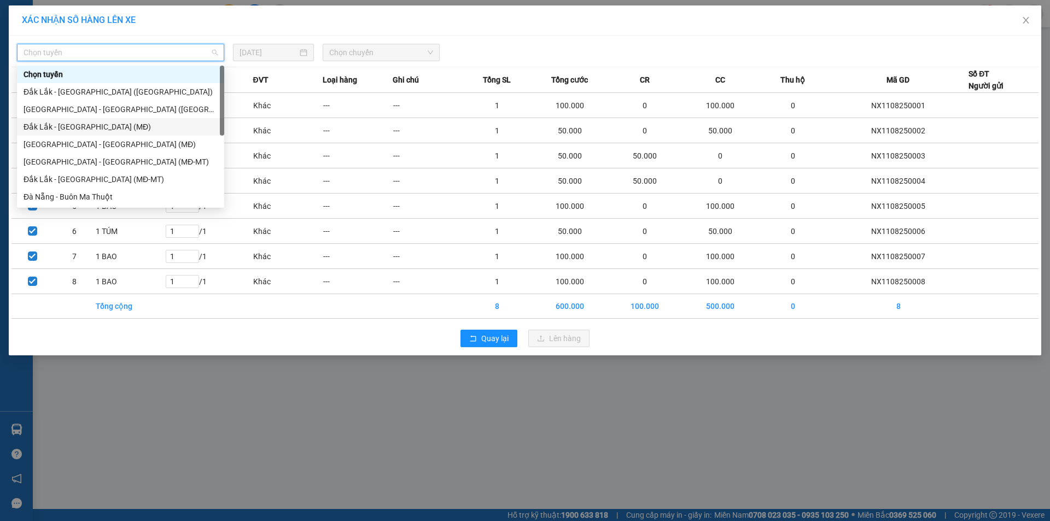
click at [104, 126] on div "Đắk Lắk - [GEOGRAPHIC_DATA] (MĐ)" at bounding box center [121, 127] width 194 height 12
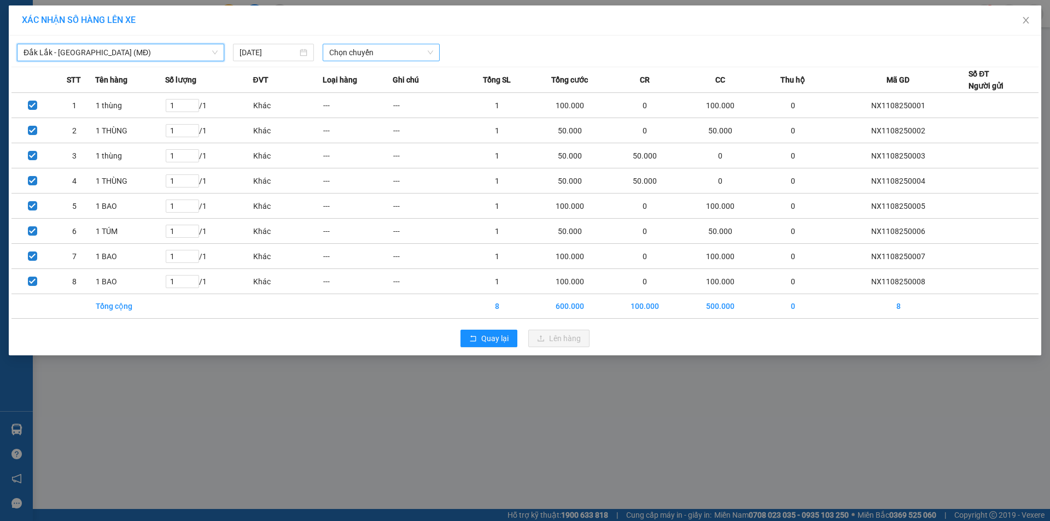
click at [415, 53] on span "Chọn chuyến" at bounding box center [381, 52] width 104 height 16
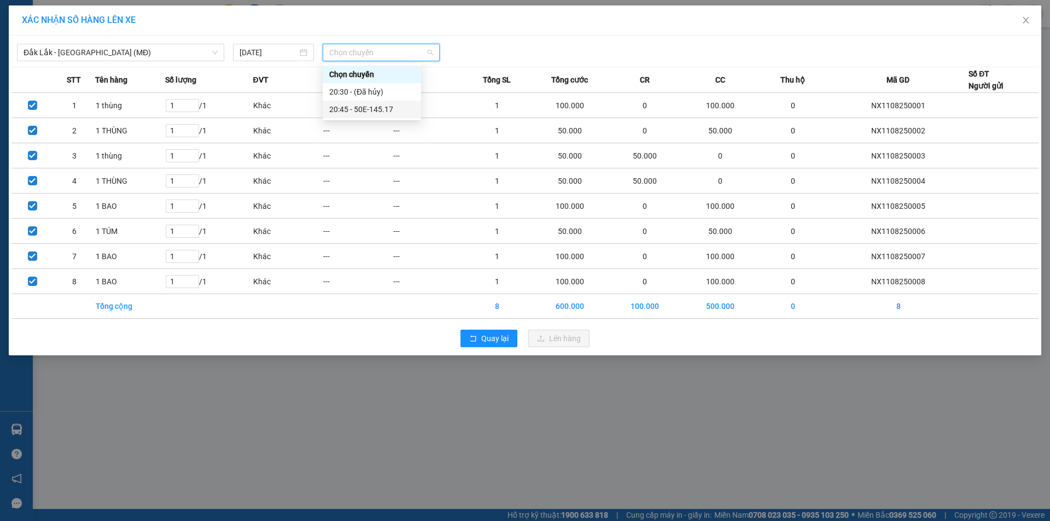
click at [383, 104] on div "20:45 - 50E-145.17" at bounding box center [371, 109] width 85 height 12
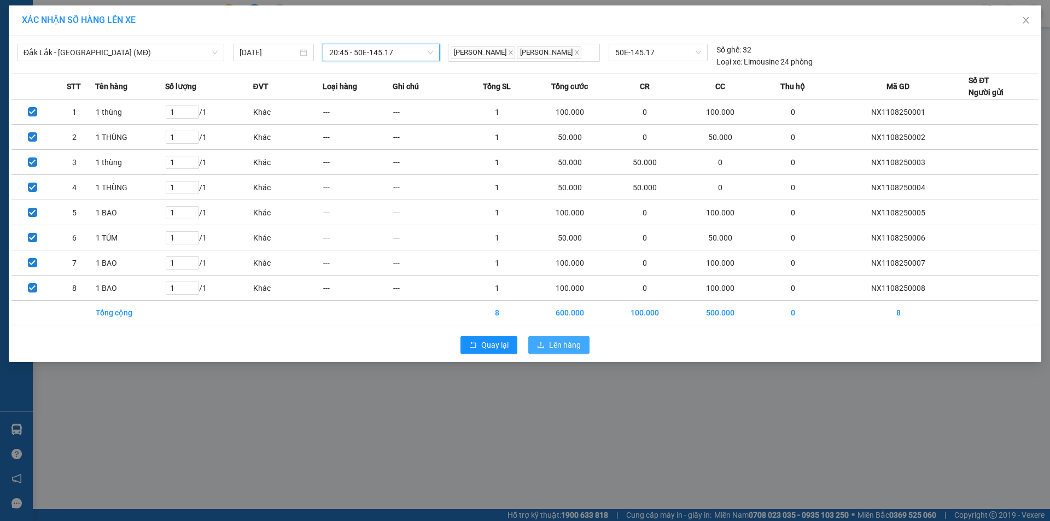
click at [547, 340] on button "Lên hàng" at bounding box center [558, 344] width 61 height 17
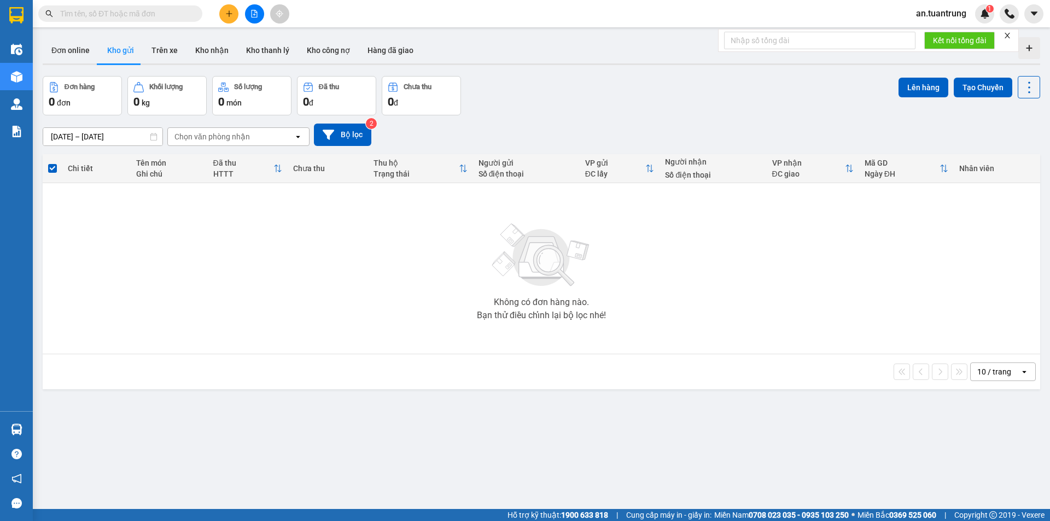
click at [316, 272] on div "Không có đơn hàng nào. Bạn thử điều chỉnh lại bộ lọc nhé!" at bounding box center [541, 268] width 986 height 164
